Goal: Task Accomplishment & Management: Manage account settings

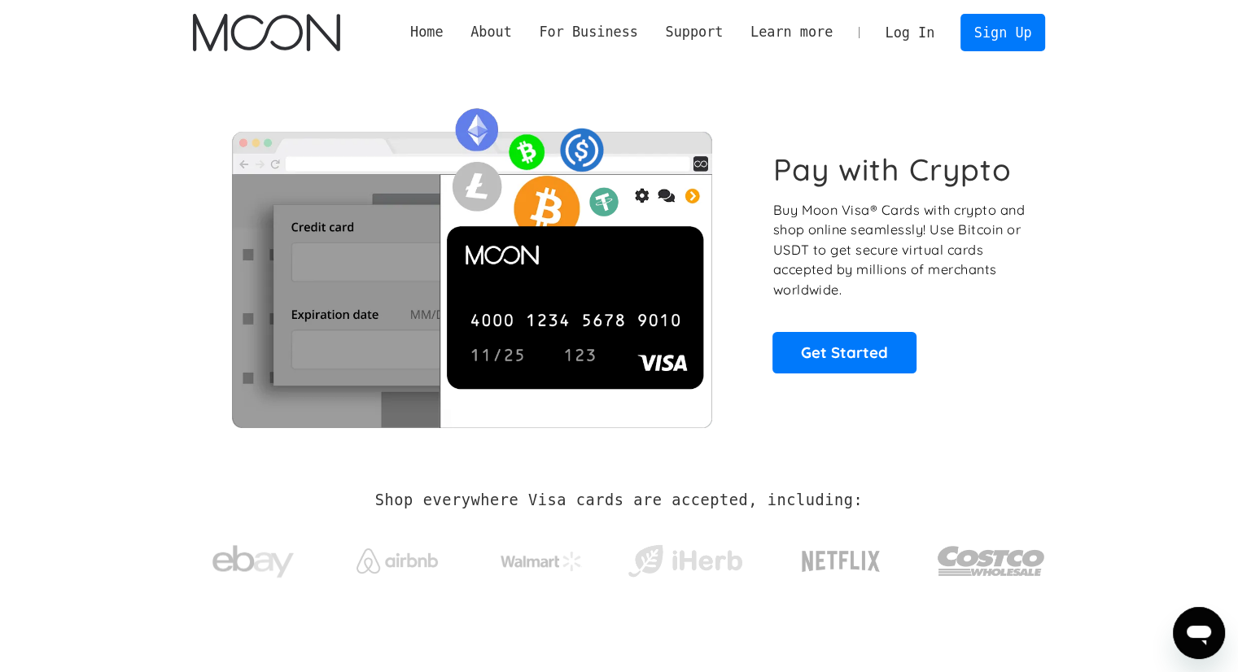
click at [917, 38] on link "Log In" at bounding box center [909, 33] width 76 height 36
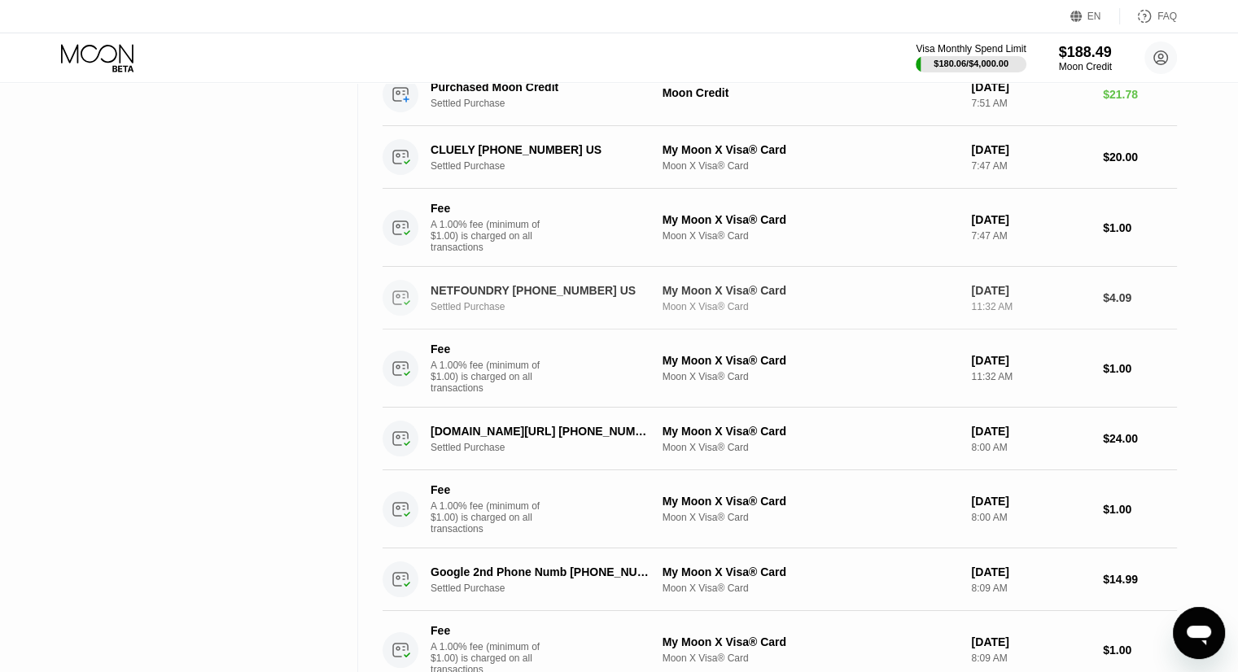
scroll to position [605, 0]
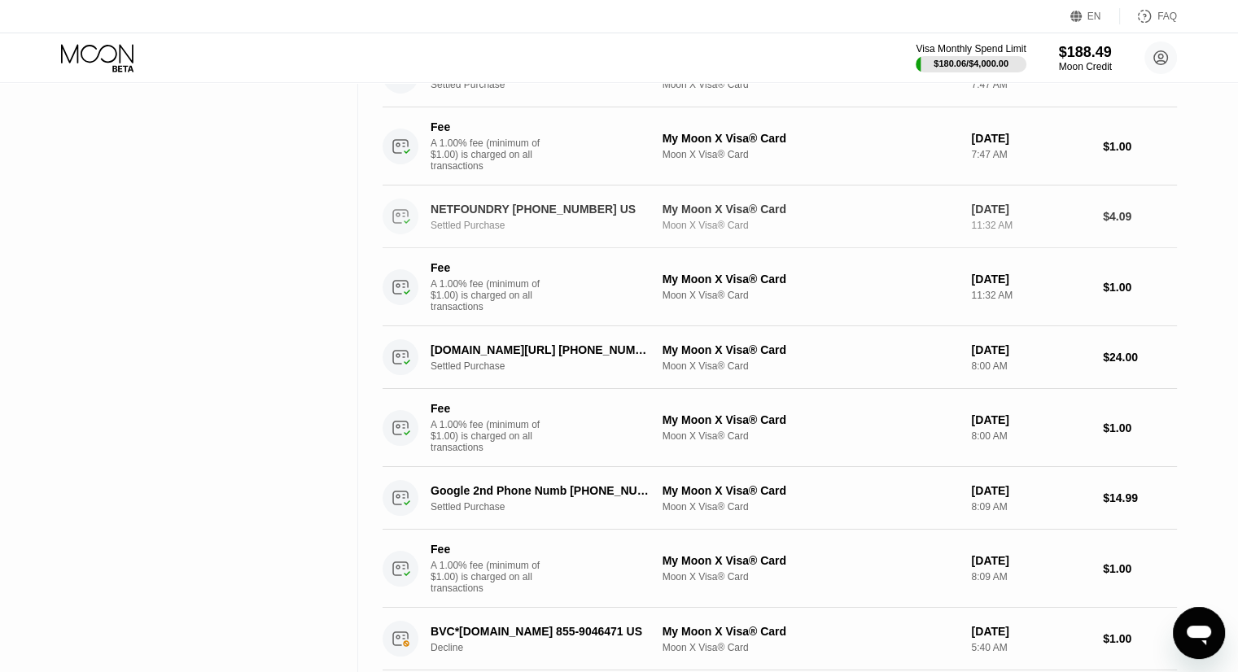
click at [749, 216] on div "My Moon X Visa® Card" at bounding box center [810, 209] width 296 height 13
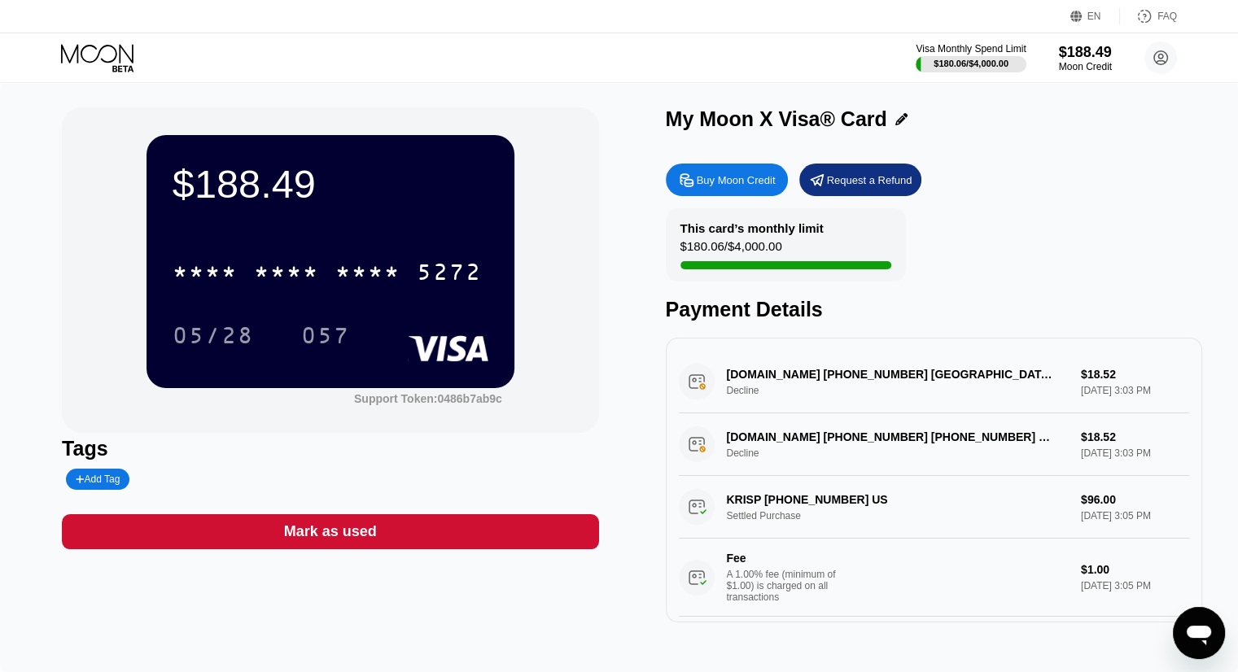
click at [82, 53] on icon at bounding box center [99, 58] width 76 height 28
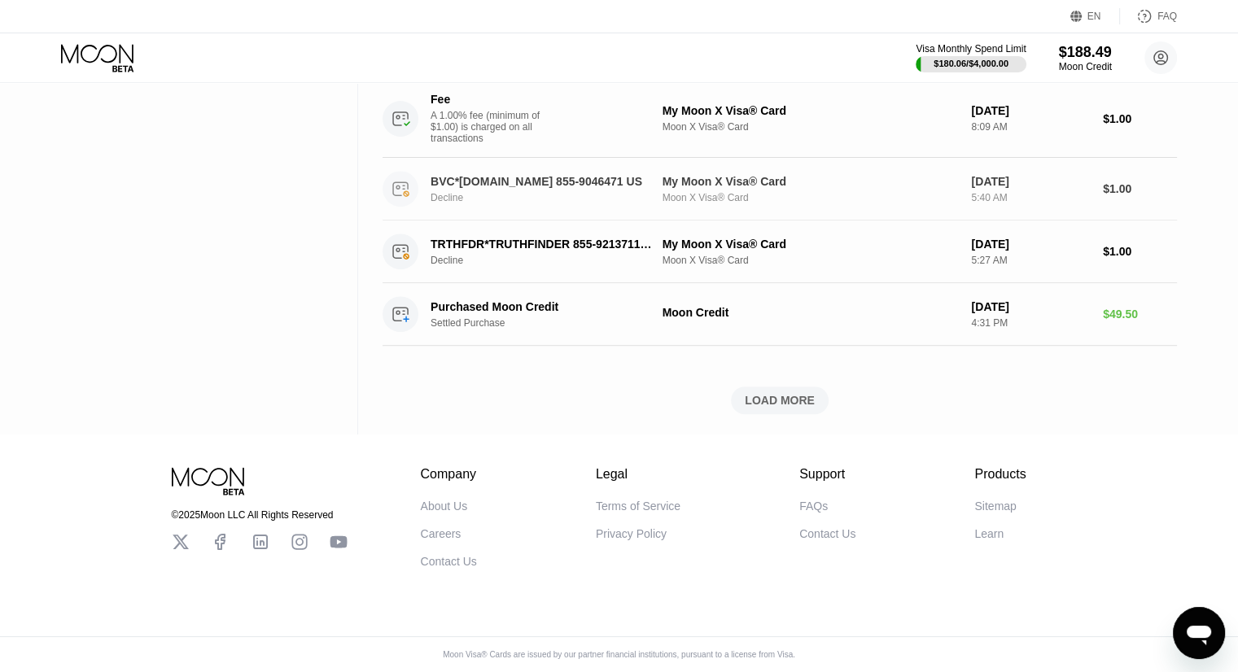
scroll to position [1105, 0]
click at [788, 393] on div "LOAD MORE" at bounding box center [779, 400] width 70 height 15
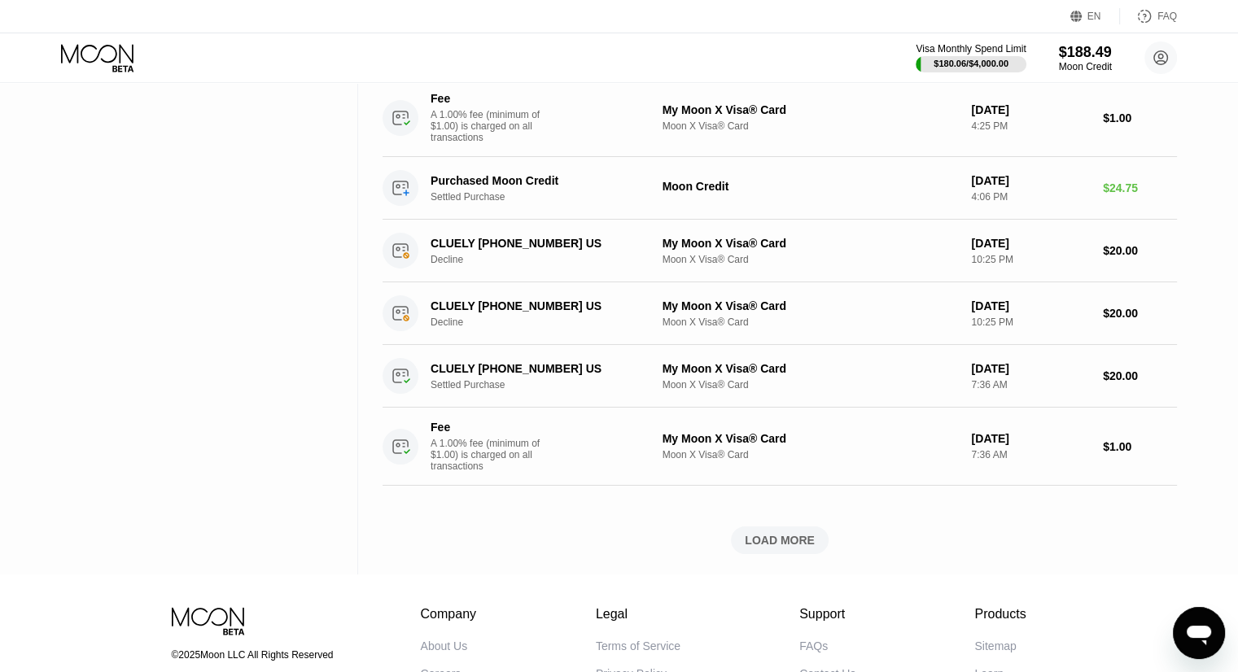
scroll to position [2163, 0]
